Goal: Information Seeking & Learning: Learn about a topic

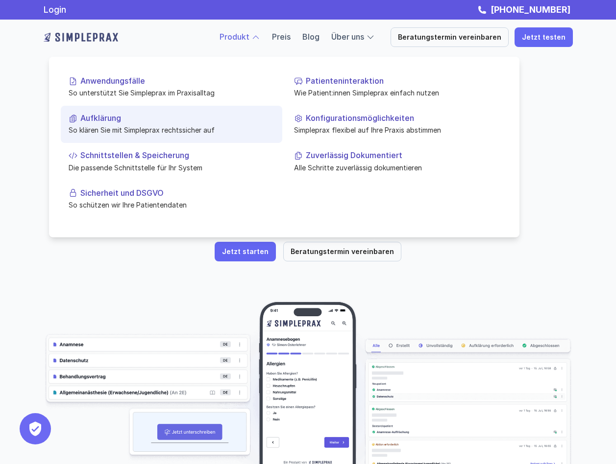
click at [98, 118] on p "Aufklärung" at bounding box center [177, 118] width 194 height 9
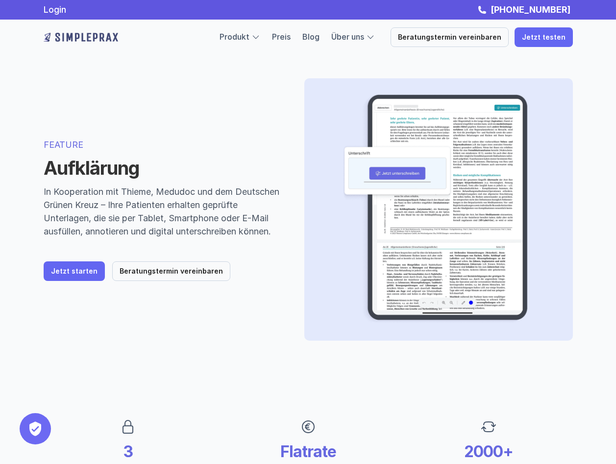
click at [240, 90] on div "FEATURE Aufklärung In Kooperation mit Thieme, Medudoc und dem Deutschen Grünen …" at bounding box center [308, 209] width 588 height 341
click at [290, 40] on link "Preis" at bounding box center [281, 37] width 19 height 10
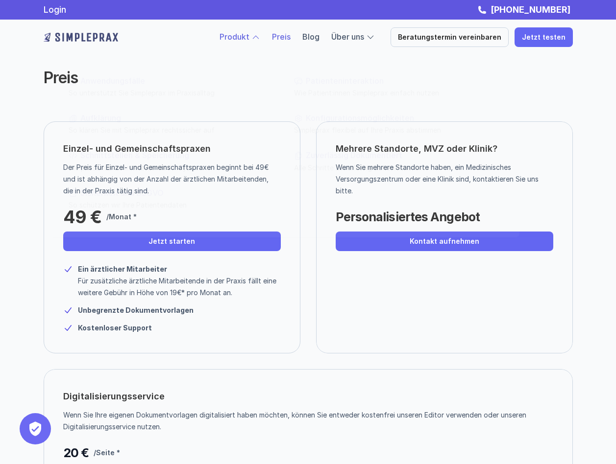
click at [260, 40] on div at bounding box center [255, 37] width 9 height 9
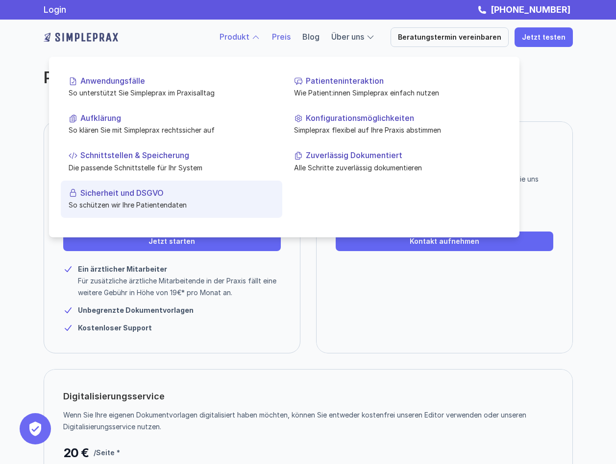
click at [139, 193] on p "Sicherheit und DSGVO" at bounding box center [177, 192] width 194 height 9
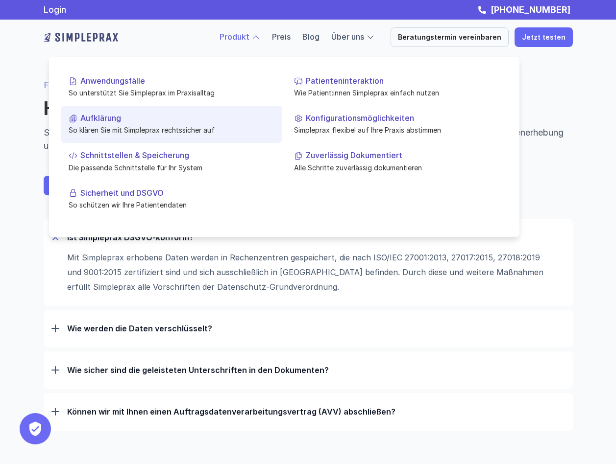
click at [96, 119] on p "Aufklärung" at bounding box center [177, 118] width 194 height 9
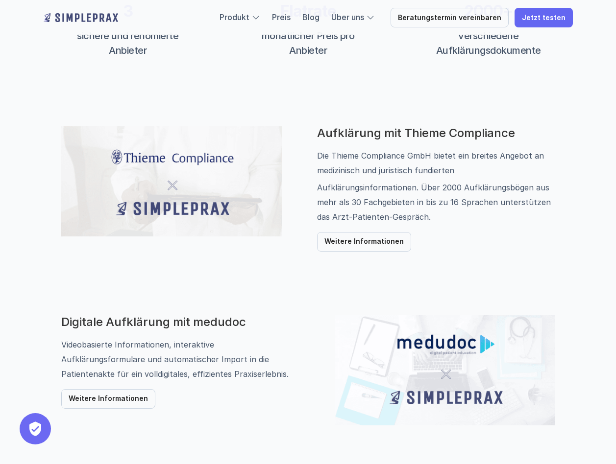
scroll to position [539, 0]
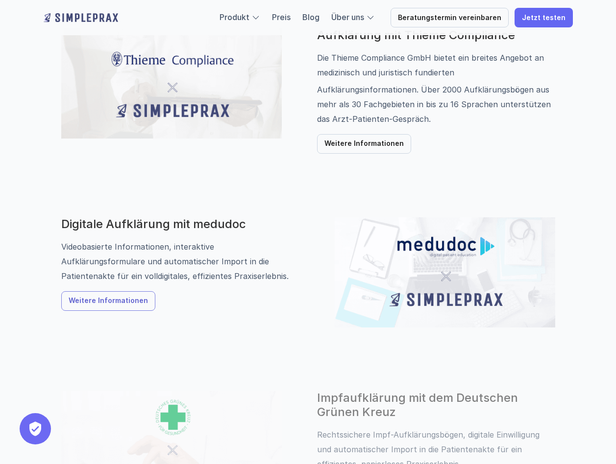
click at [112, 304] on p "Weitere Informationen" at bounding box center [108, 301] width 79 height 8
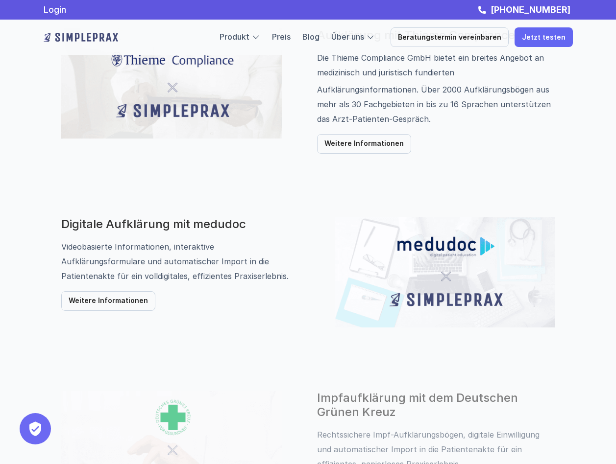
scroll to position [441, 0]
